Goal: Find specific page/section: Find specific page/section

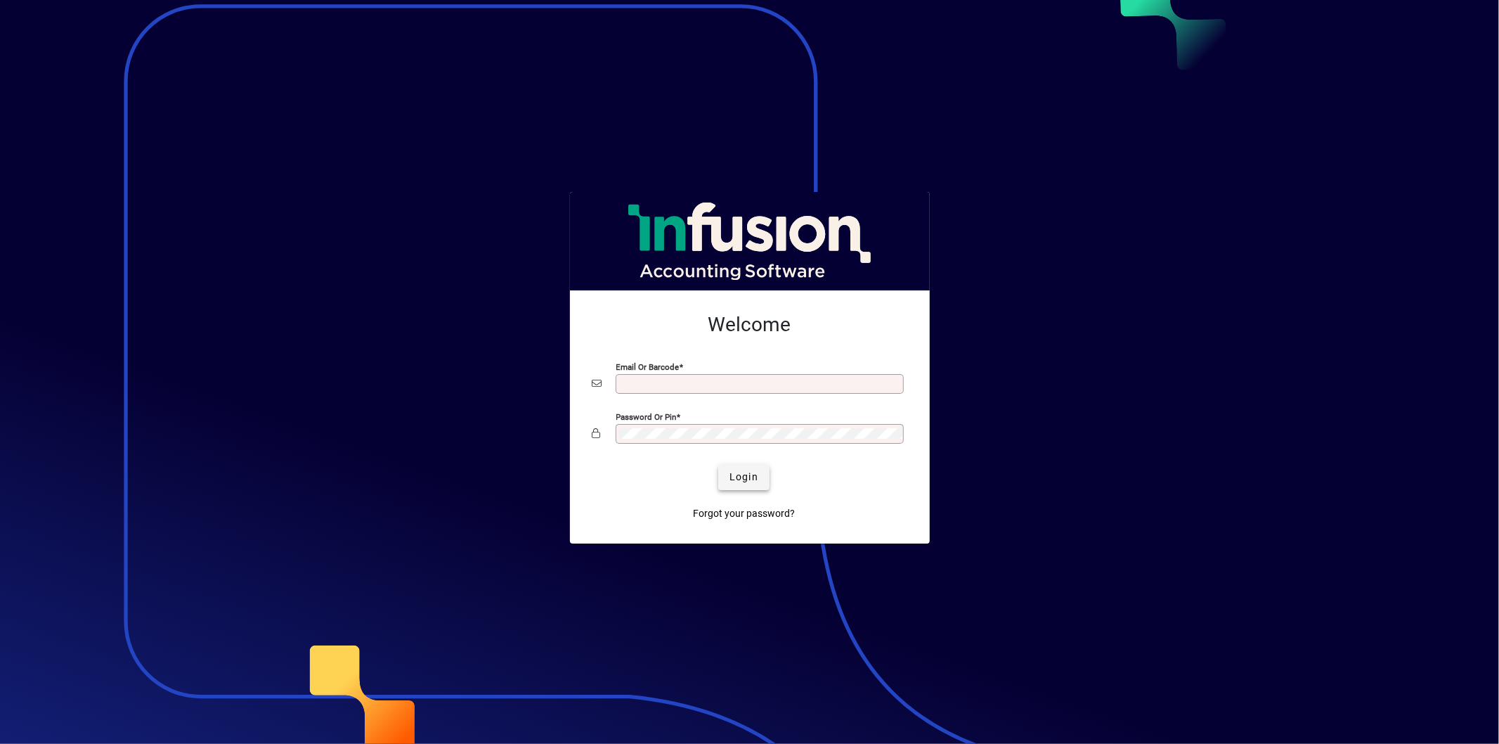
type input "**********"
click at [747, 476] on span "Login" at bounding box center [743, 476] width 29 height 15
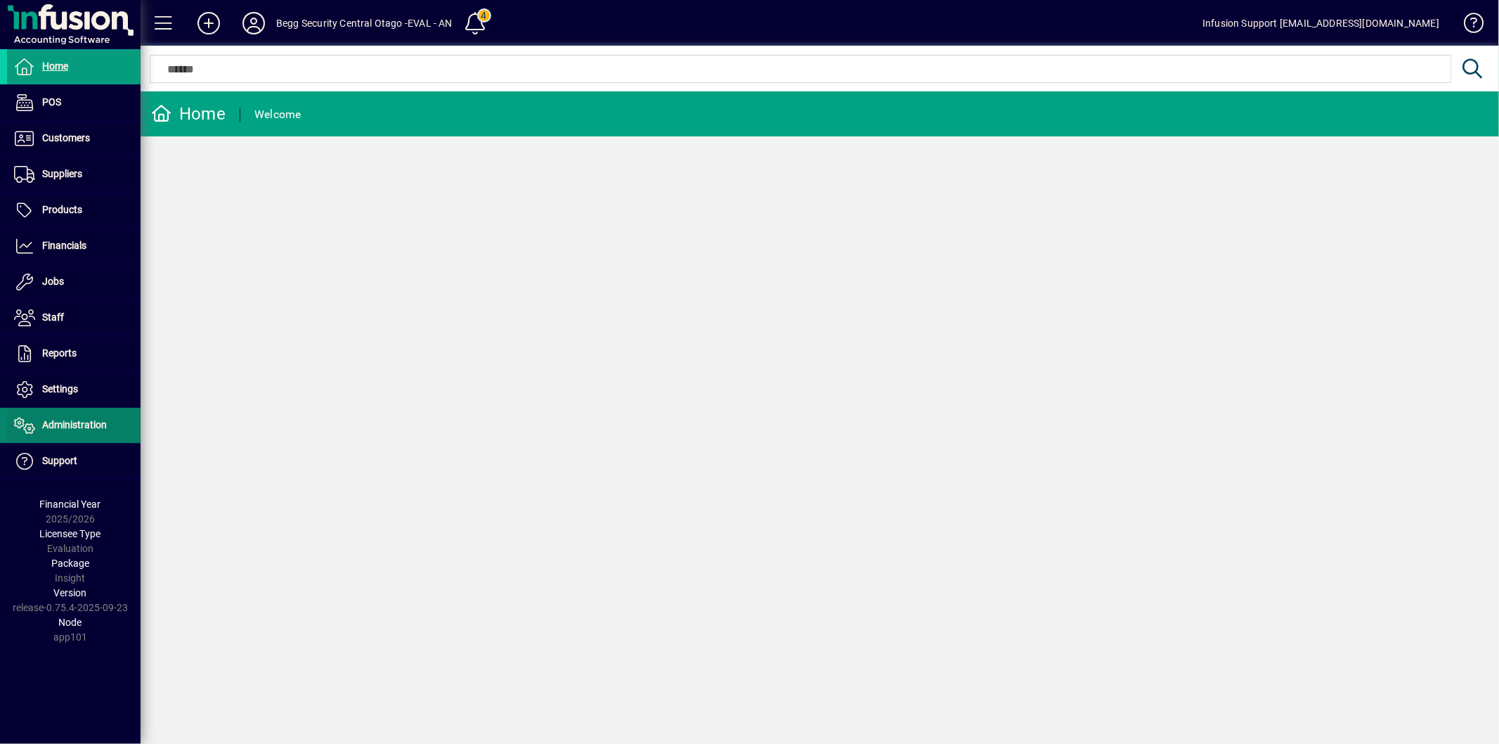
click at [105, 429] on span "Administration" at bounding box center [74, 424] width 65 height 11
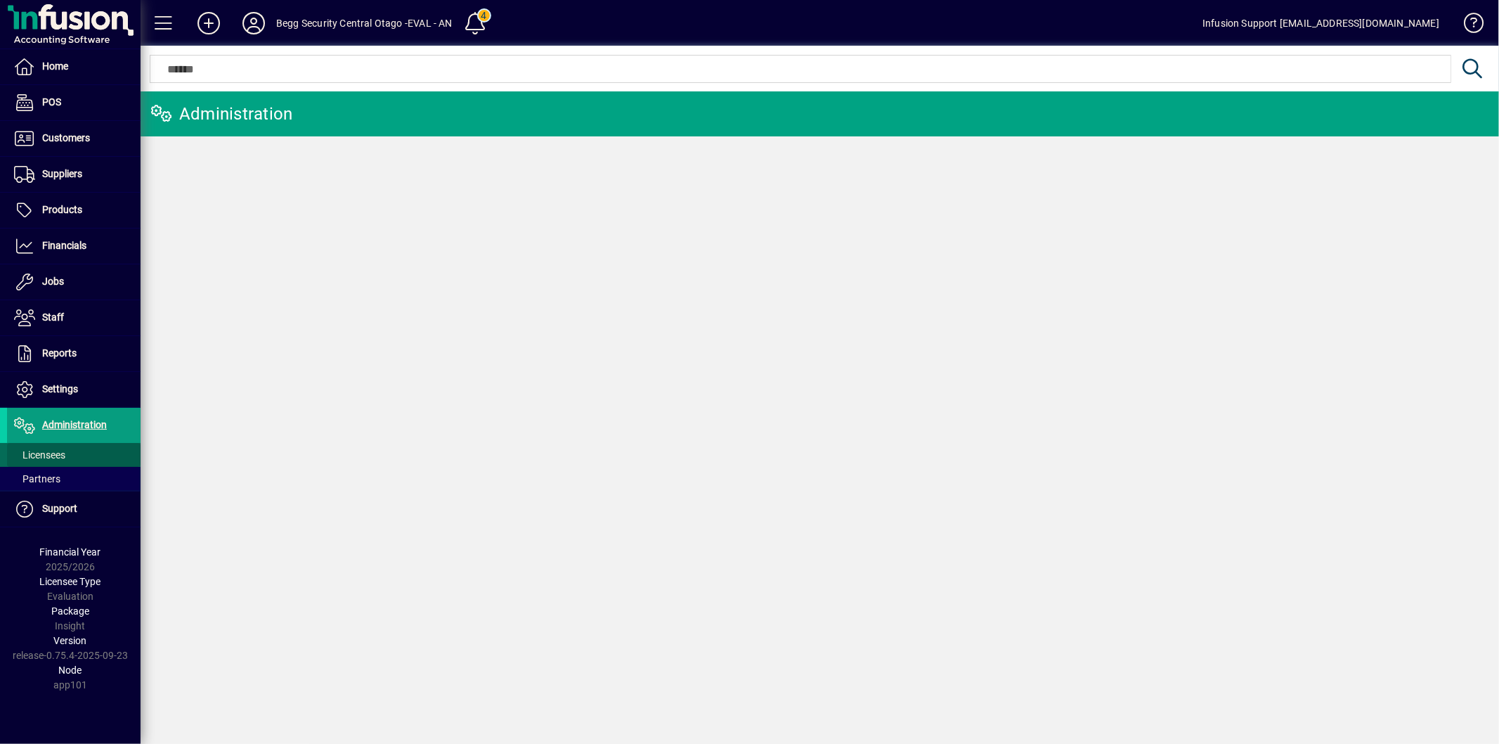
click at [72, 452] on span at bounding box center [74, 455] width 134 height 34
